Goal: Information Seeking & Learning: Learn about a topic

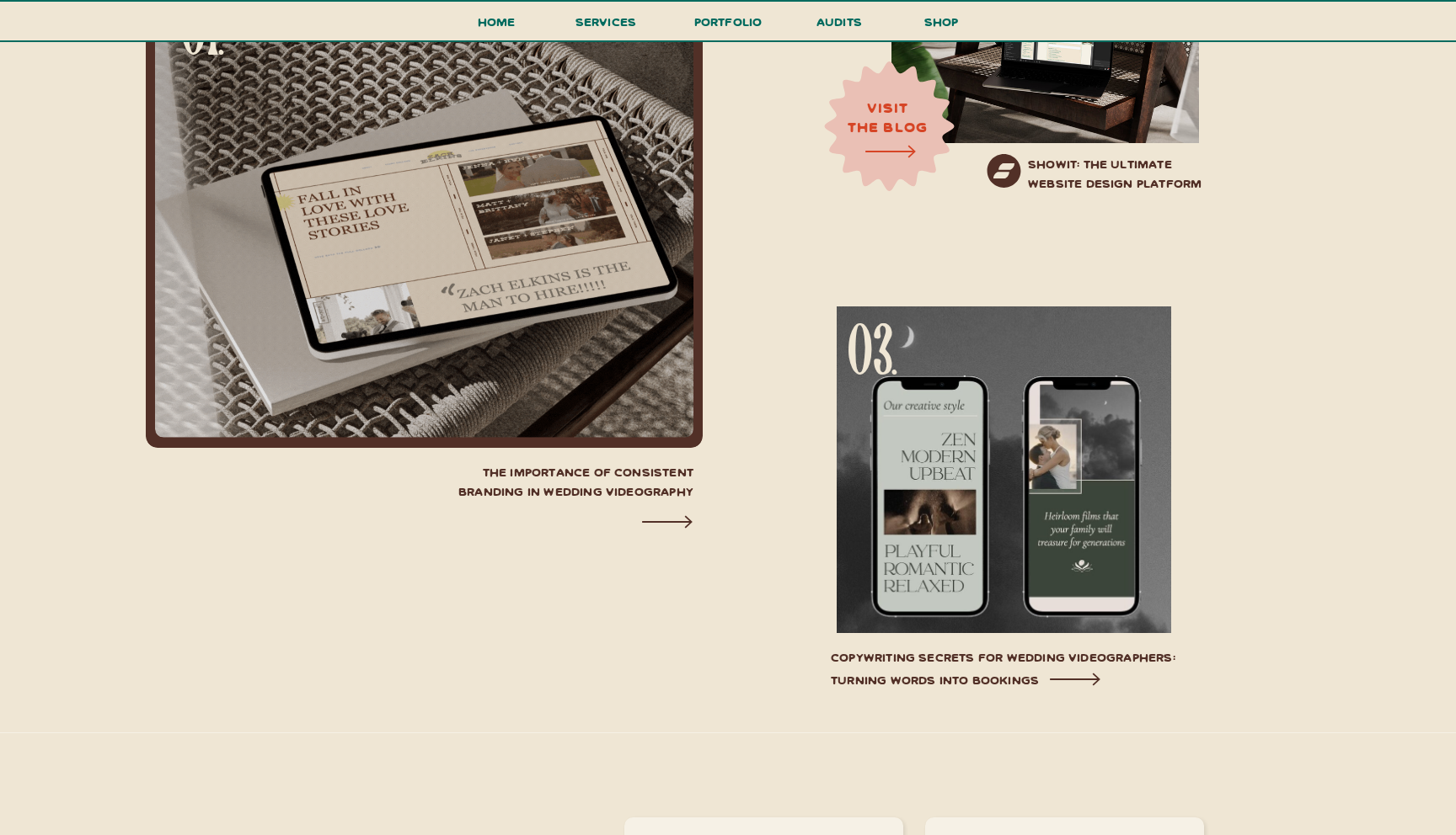
scroll to position [6021, 0]
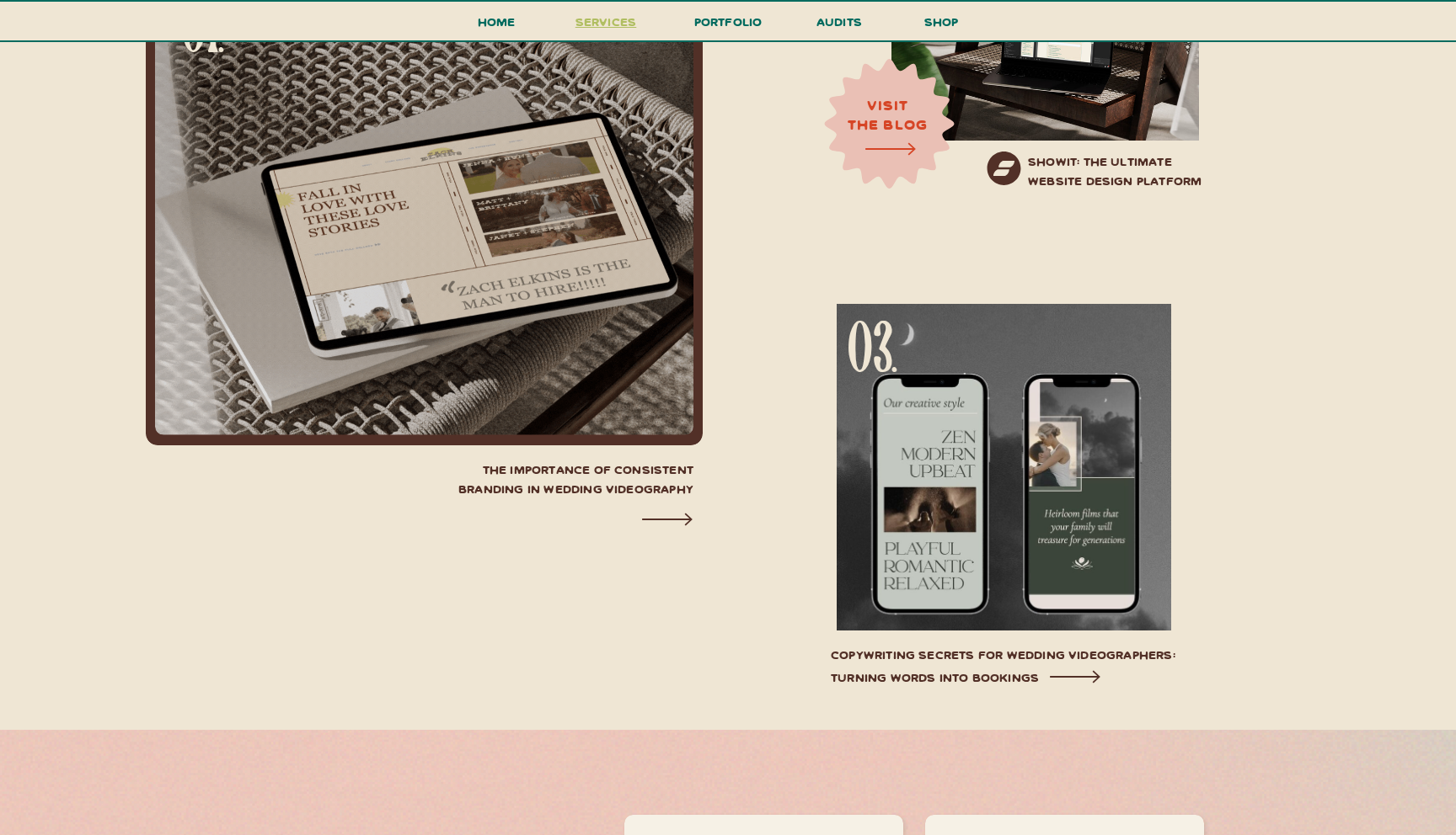
click at [603, 32] on h3 "services" at bounding box center [606, 26] width 71 height 32
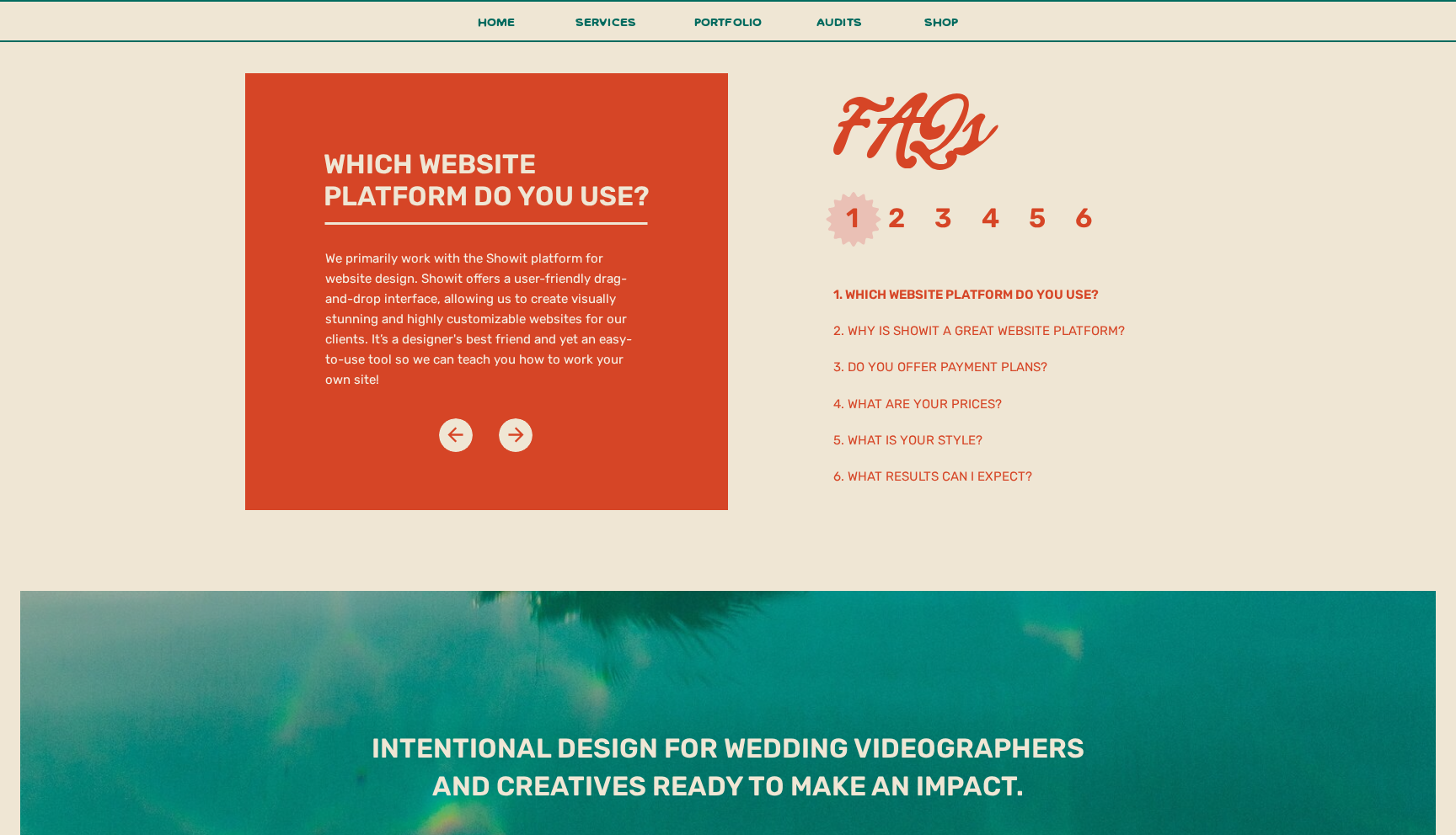
scroll to position [9150, 0]
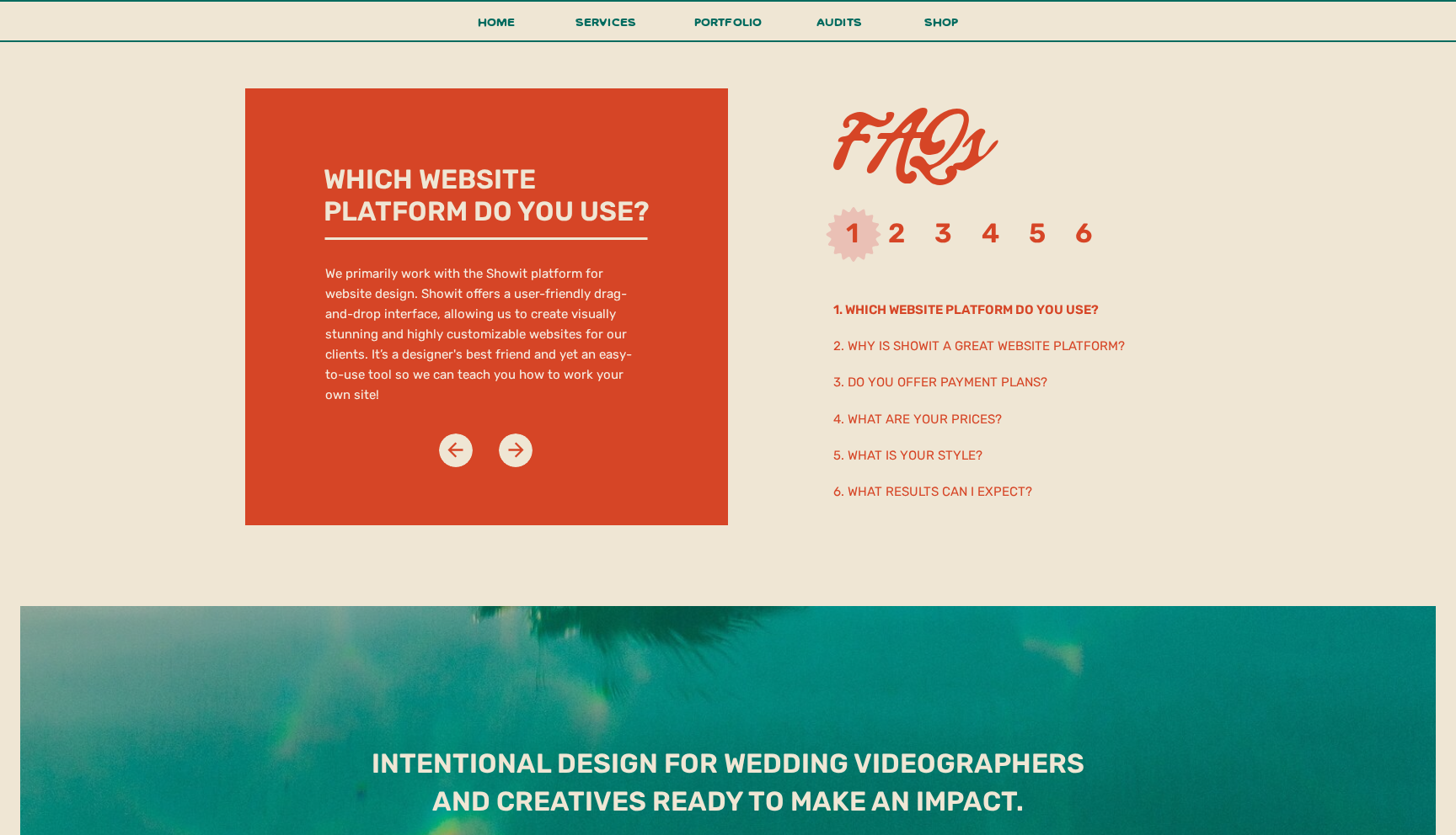
click at [974, 302] on h2 "1. Which website platform do you use?" at bounding box center [1026, 308] width 387 height 18
click at [529, 441] on div at bounding box center [515, 450] width 33 height 33
click at [512, 449] on icon at bounding box center [516, 450] width 23 height 23
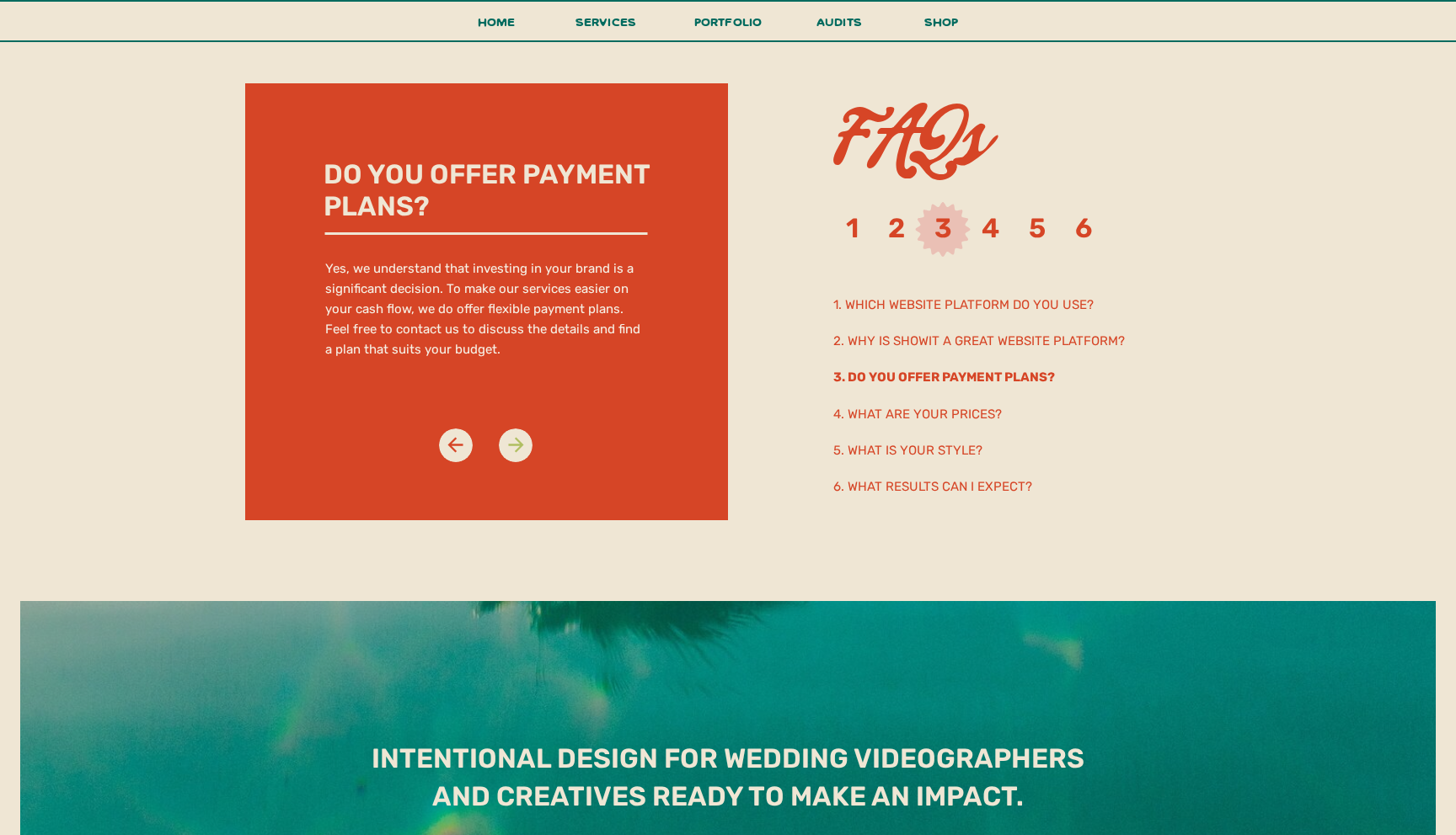
click at [512, 449] on icon at bounding box center [516, 445] width 23 height 23
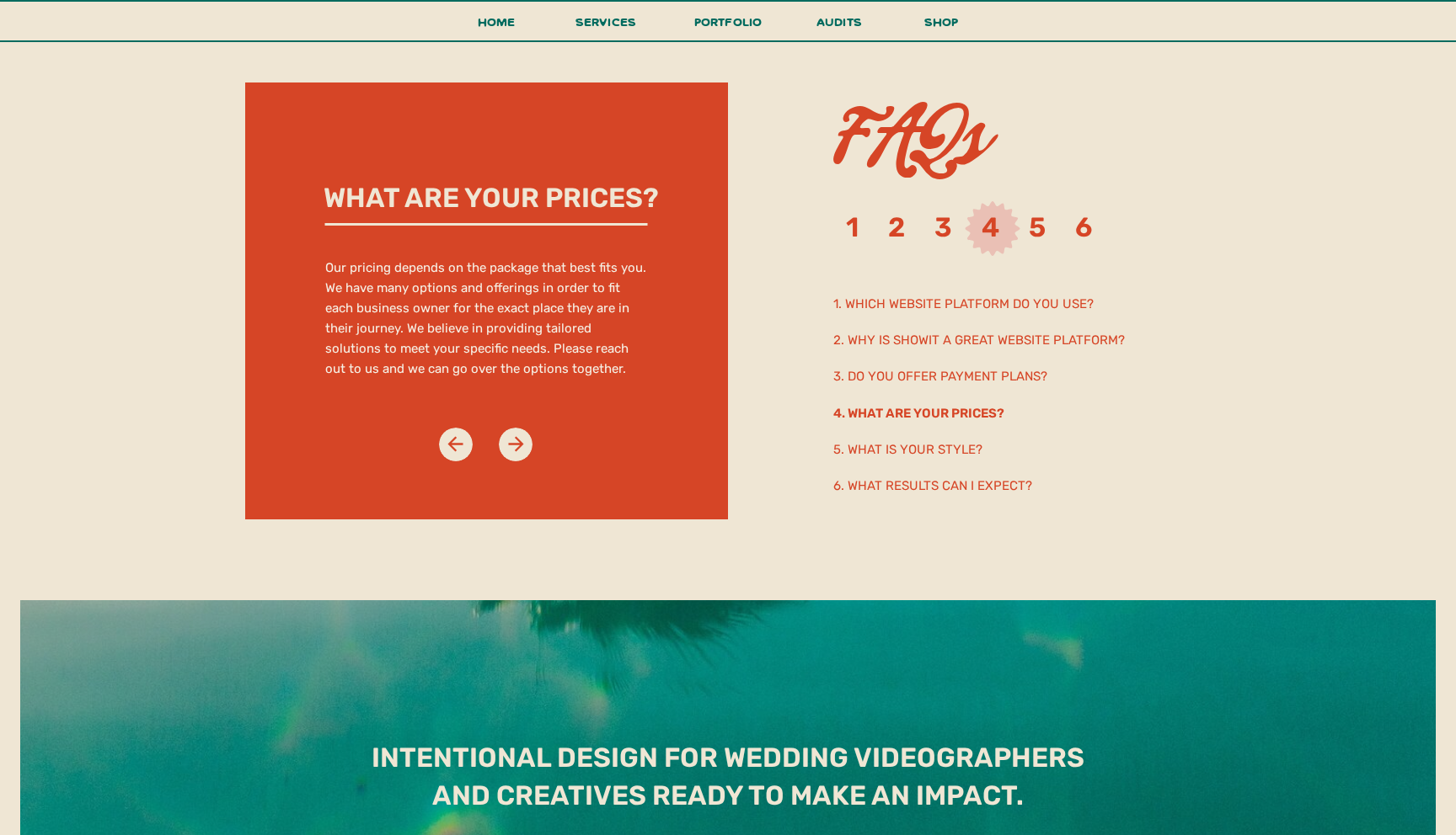
scroll to position [9156, 0]
click at [519, 440] on icon at bounding box center [515, 442] width 15 height 15
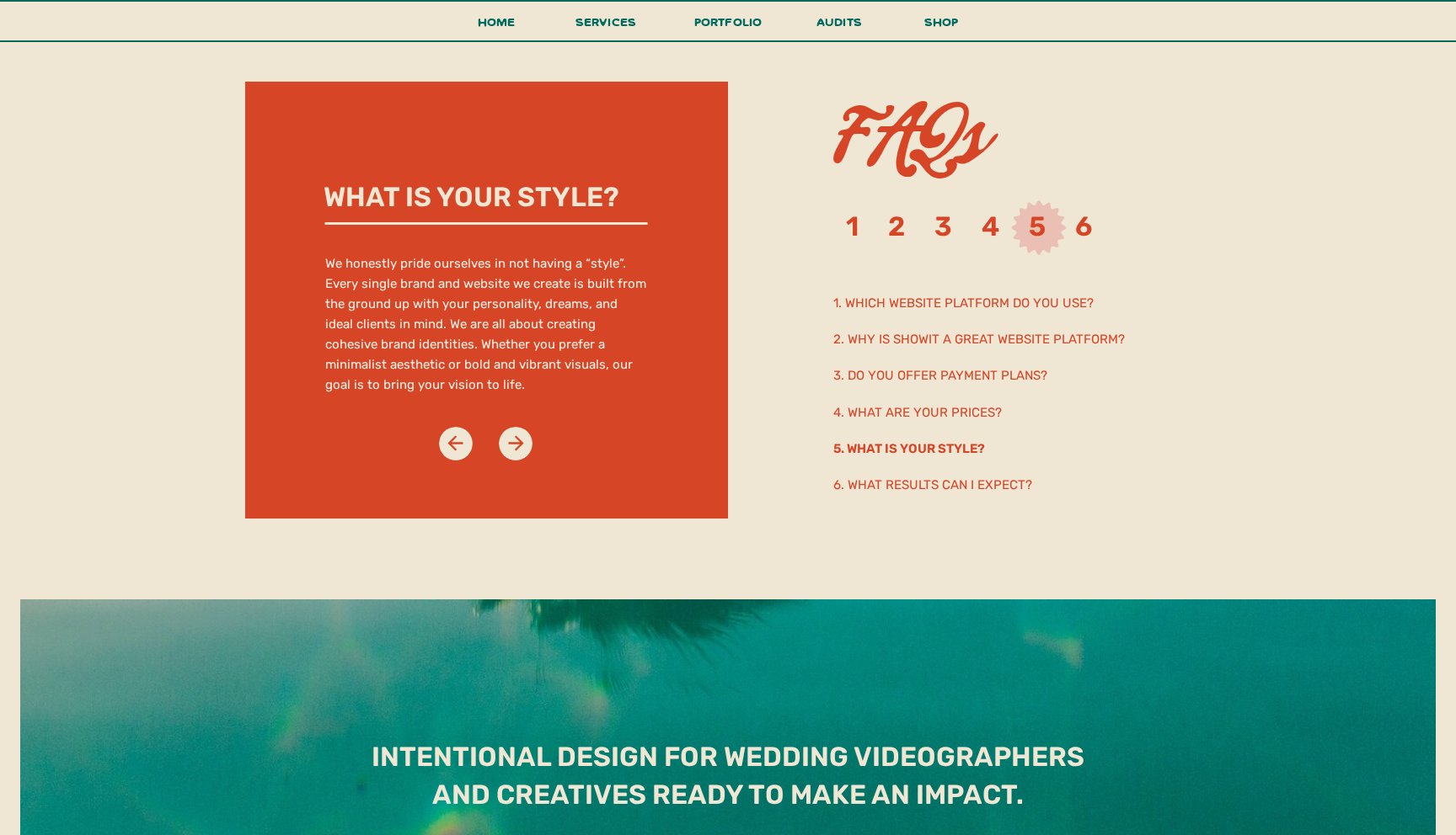
click at [444, 442] on div at bounding box center [456, 443] width 33 height 33
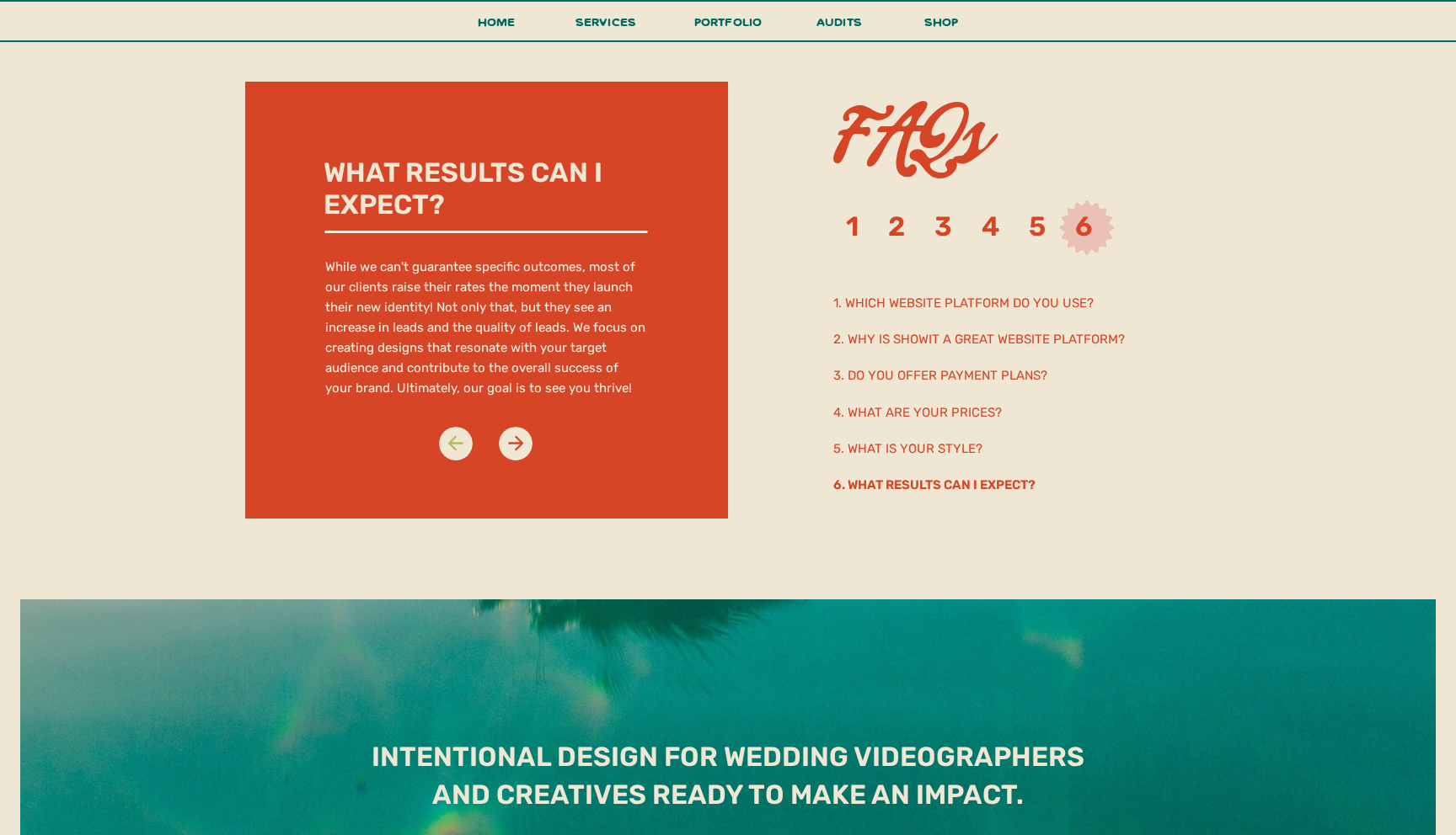
click at [461, 449] on icon at bounding box center [455, 443] width 23 height 23
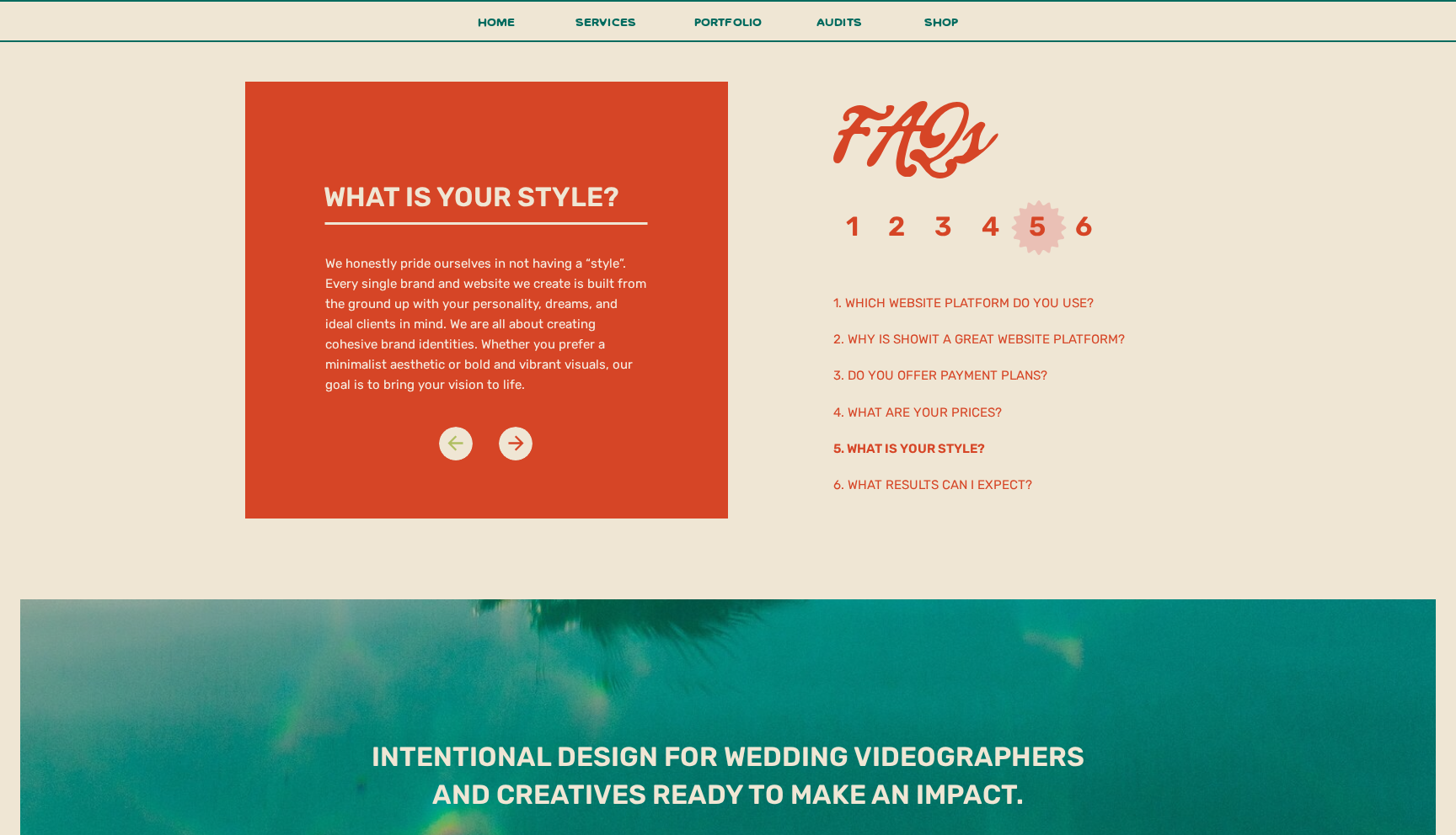
click at [460, 439] on icon at bounding box center [455, 443] width 23 height 23
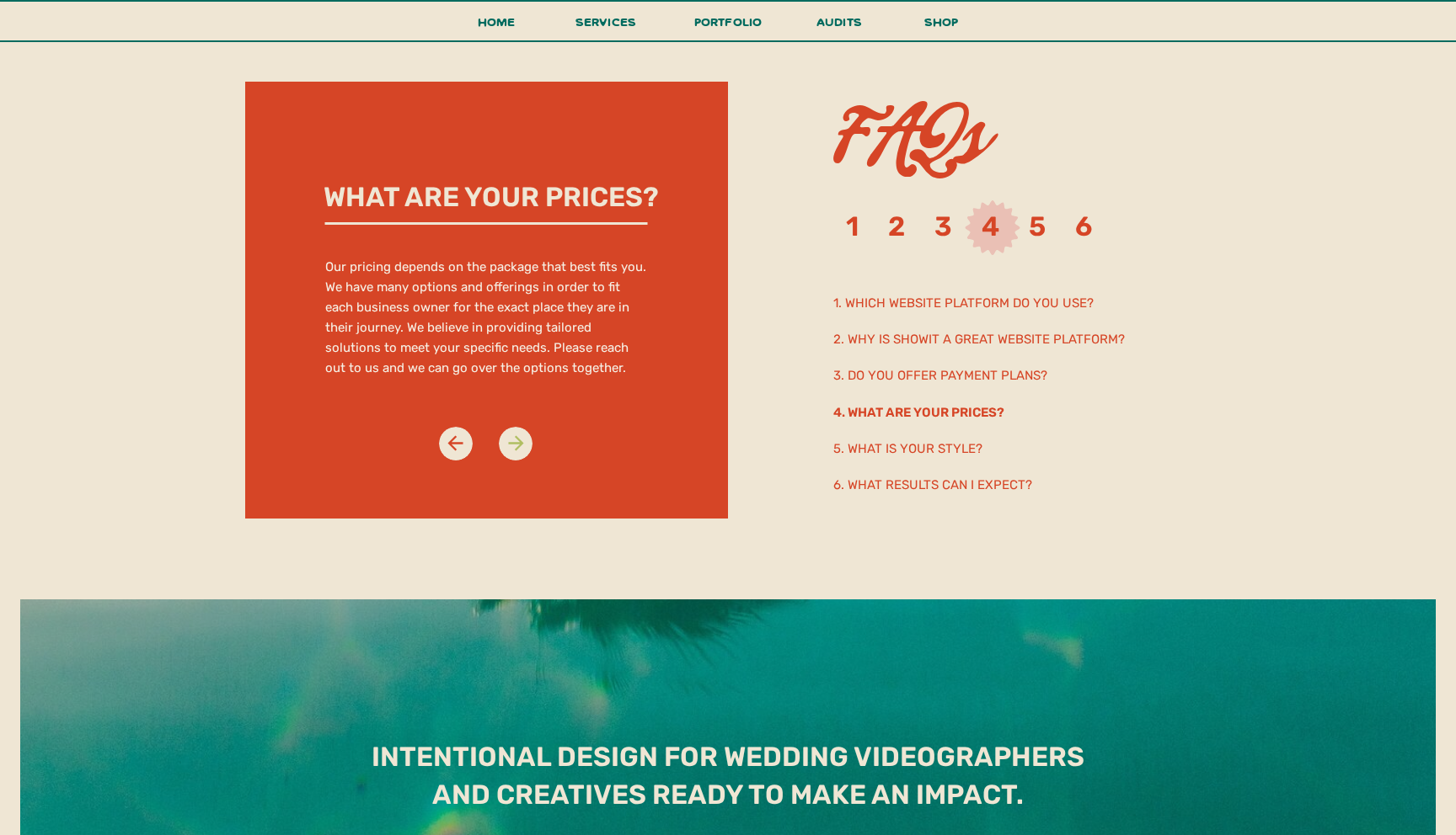
click at [522, 442] on icon at bounding box center [516, 443] width 23 height 23
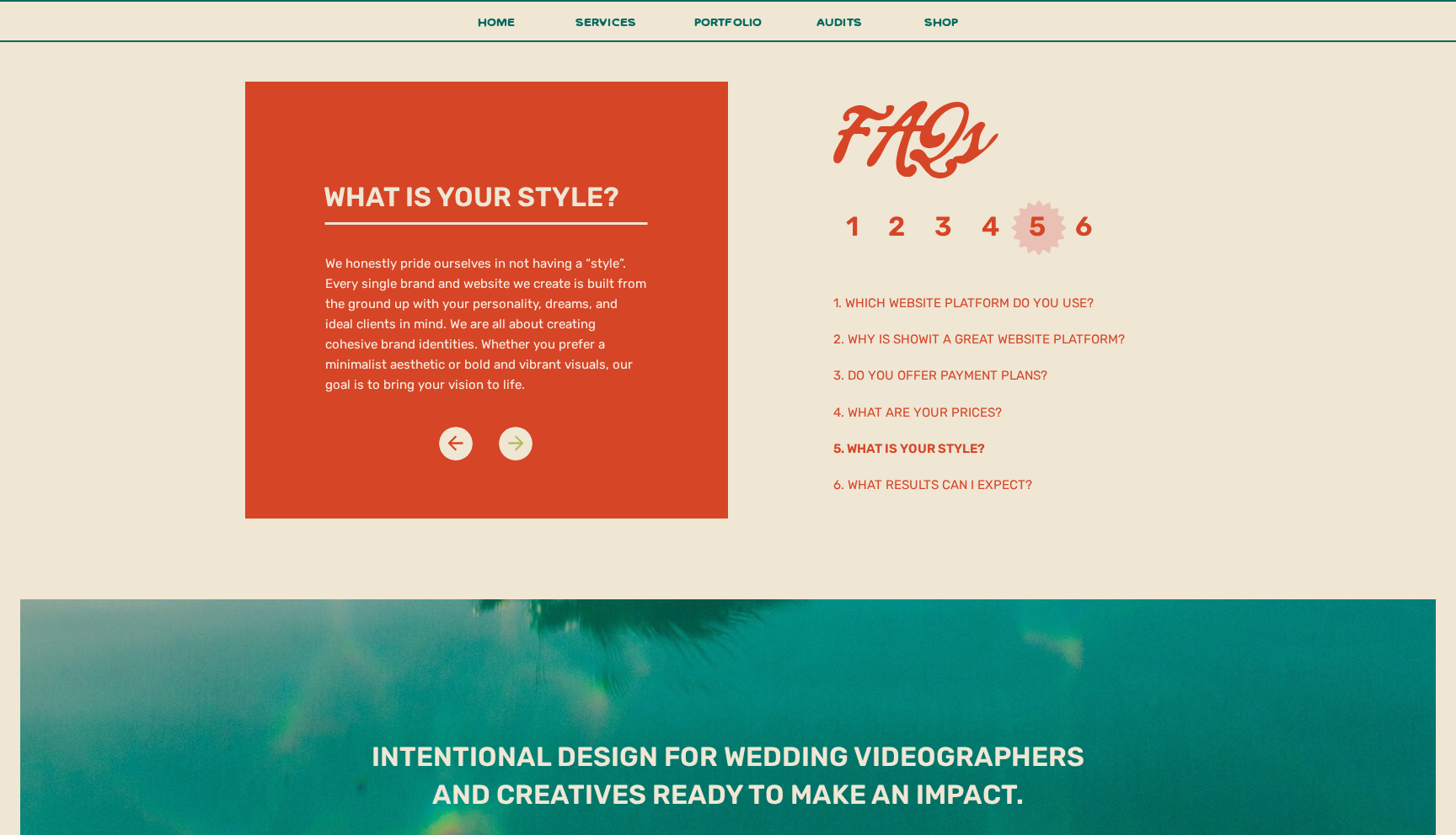
click at [522, 442] on icon at bounding box center [516, 443] width 23 height 23
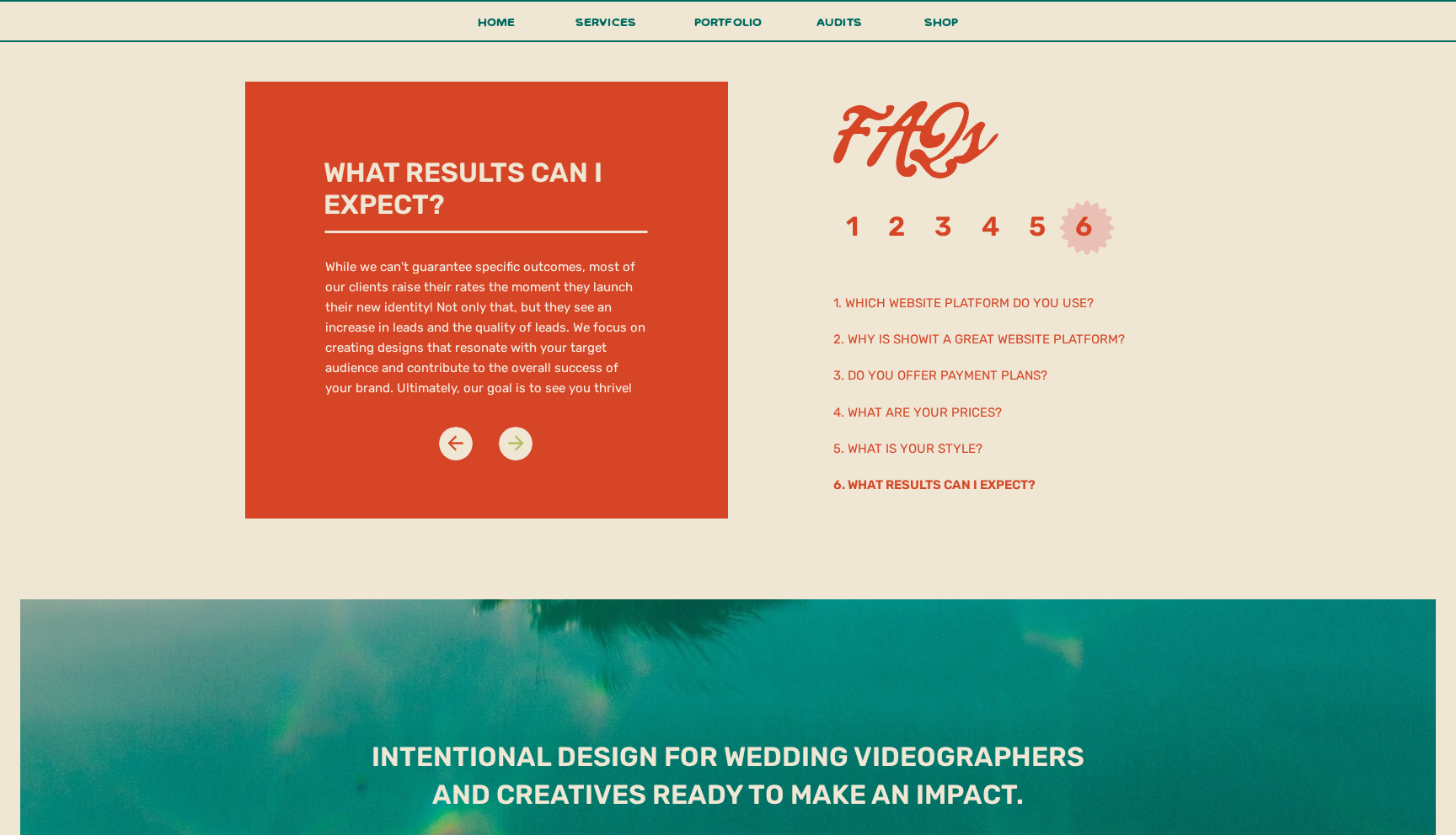
click at [522, 442] on icon at bounding box center [516, 443] width 23 height 23
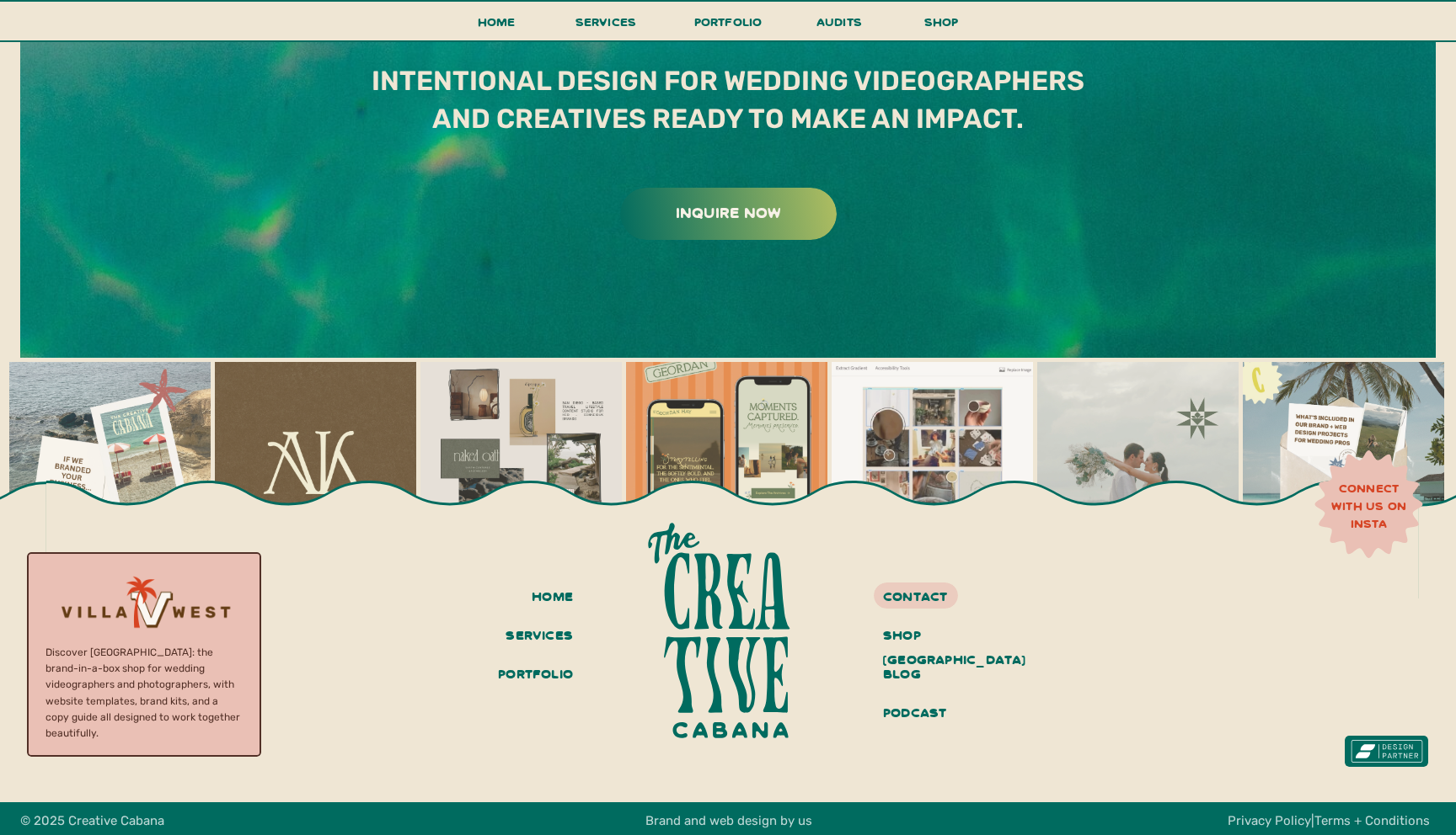
scroll to position [9832, 0]
